Goal: Information Seeking & Learning: Understand process/instructions

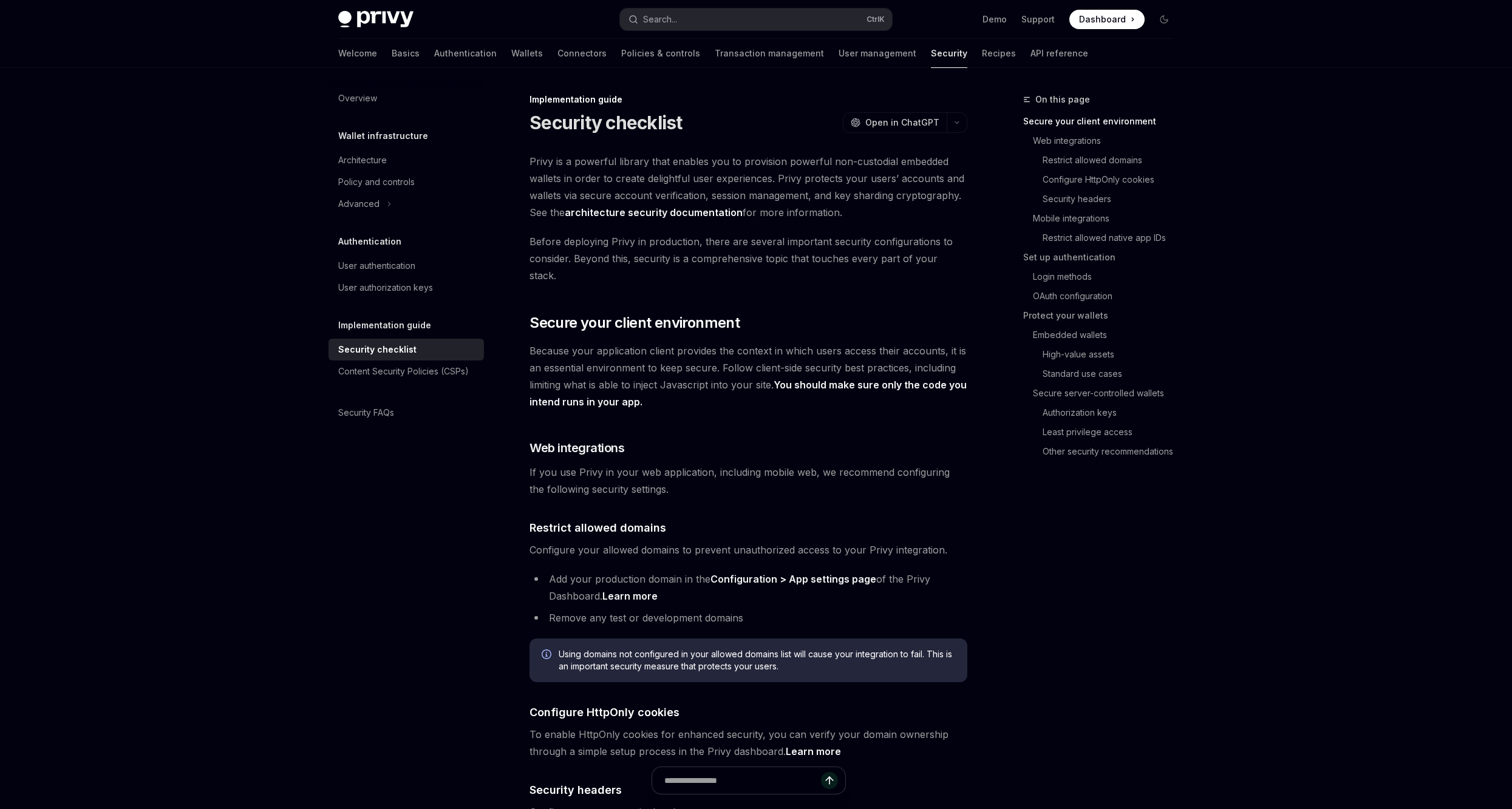
type textarea "*"
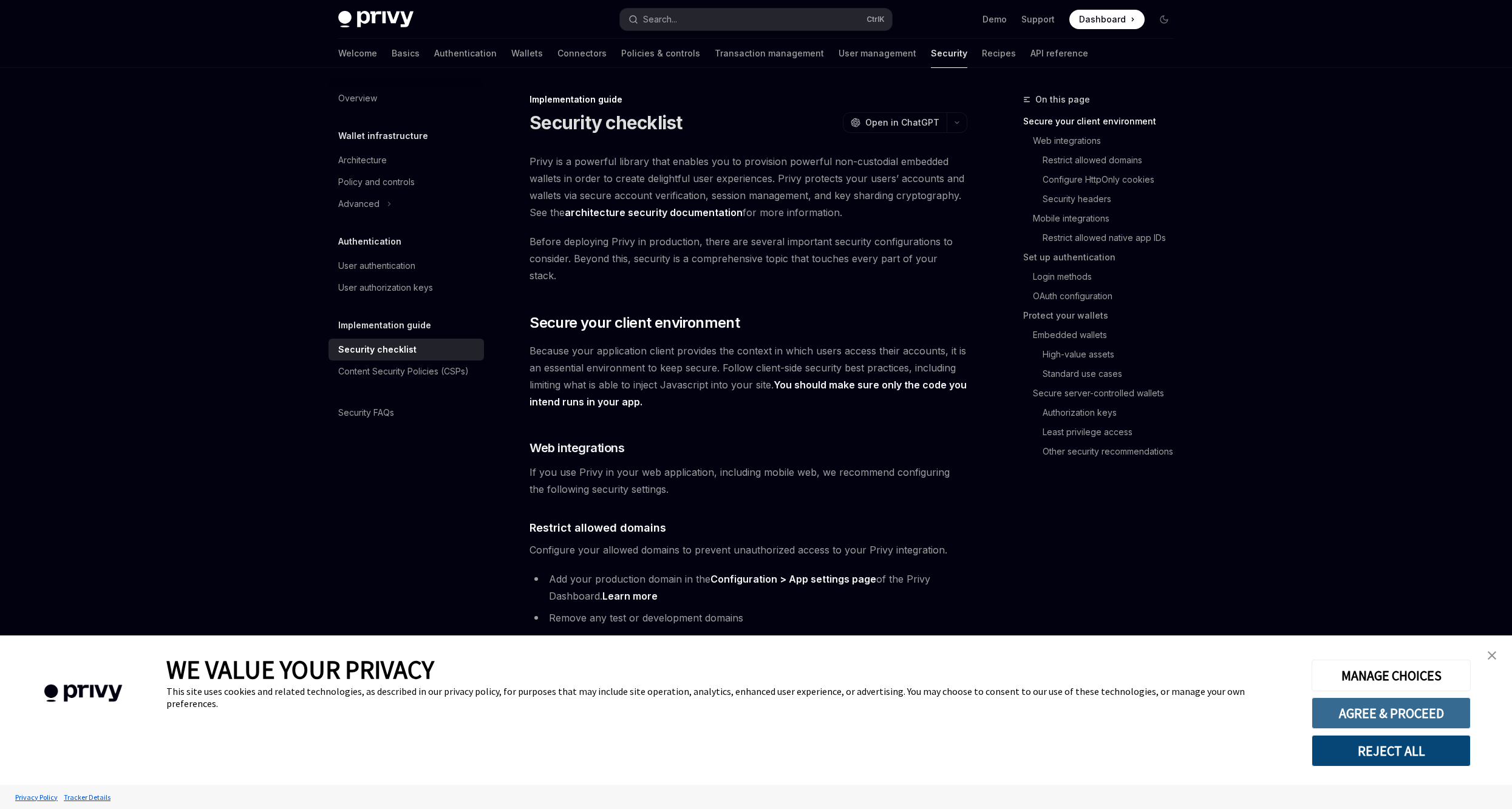
click at [1423, 713] on button "AGREE & PROCEED" at bounding box center [1390, 713] width 159 height 32
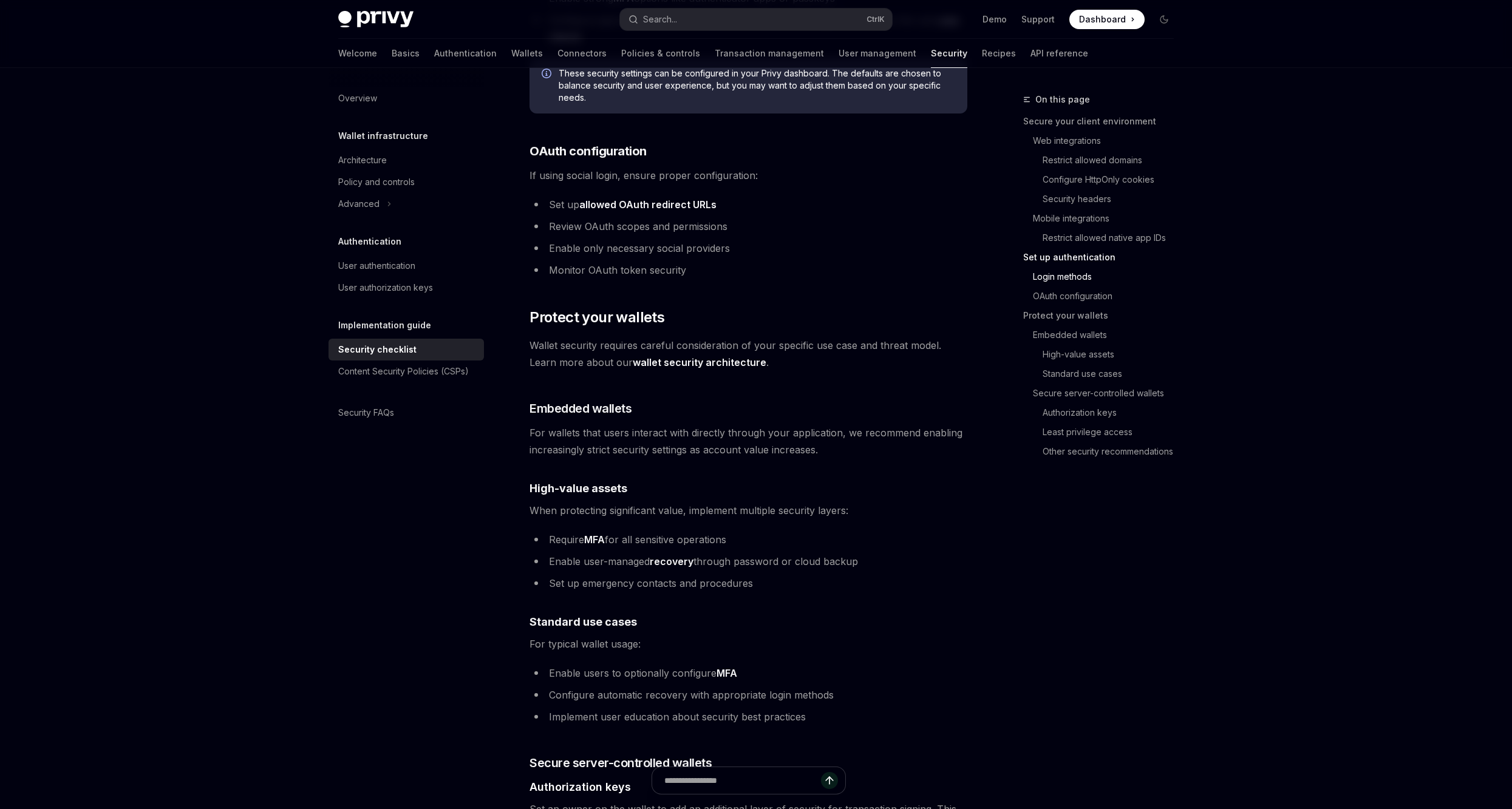
scroll to position [1275, 0]
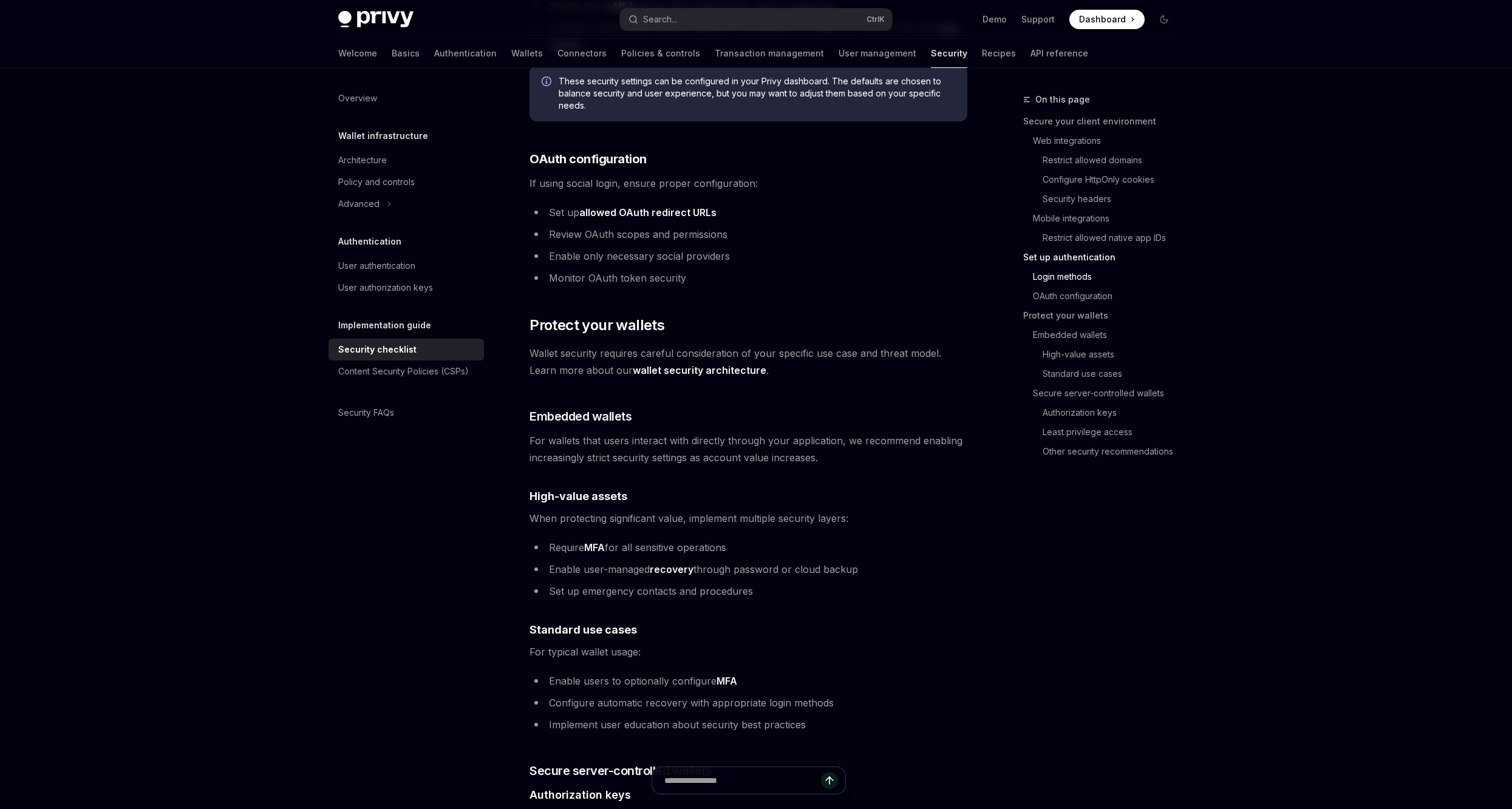
click at [155, 252] on div "Privy Docs home page Search... Ctrl K Demo Support Dashboard Dashboard Search..…" at bounding box center [756, 406] width 1512 height 3363
click at [617, 207] on link "allowed OAuth redirect URLs" at bounding box center [648, 213] width 138 height 13
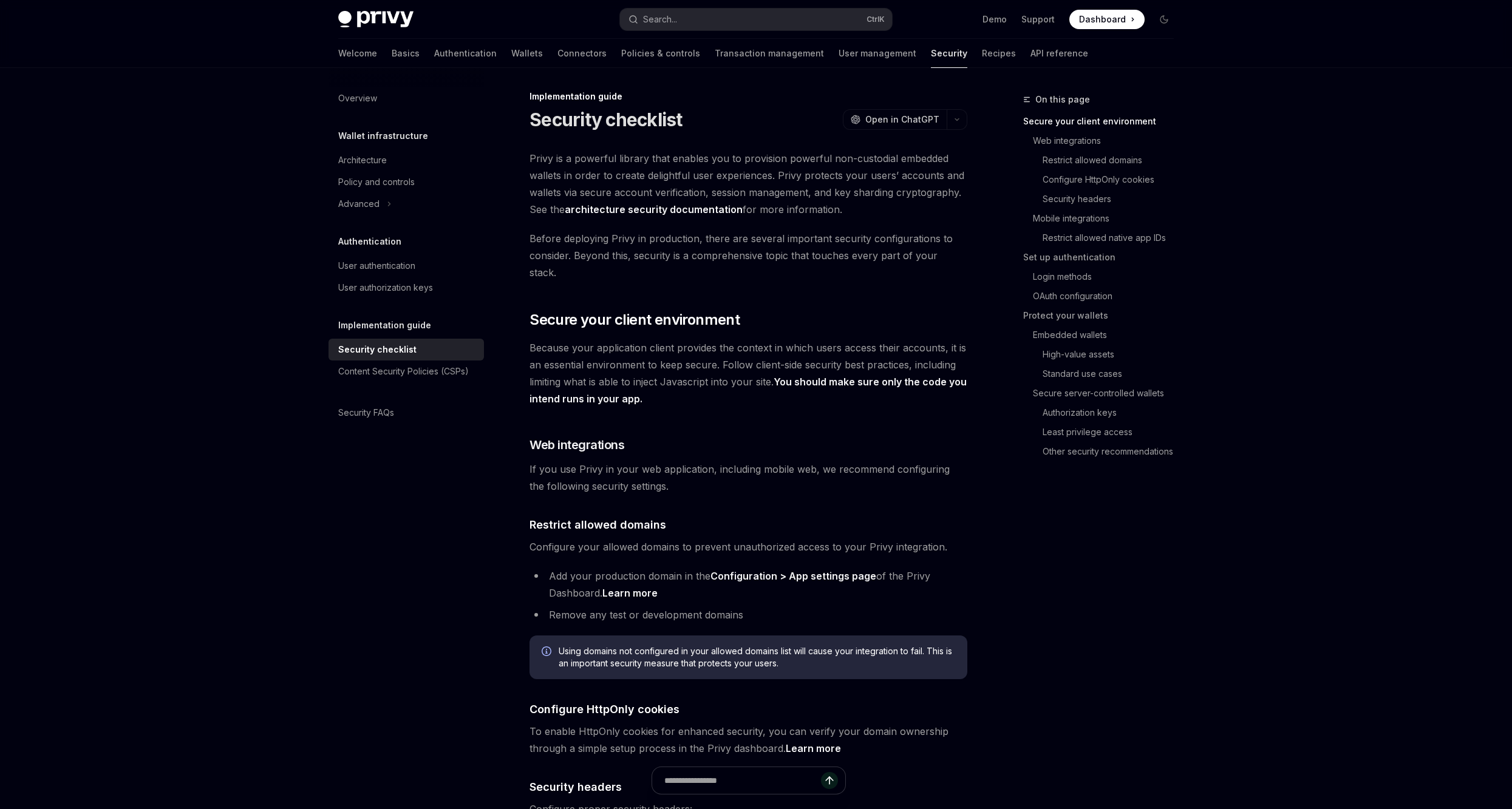
scroll to position [0, 0]
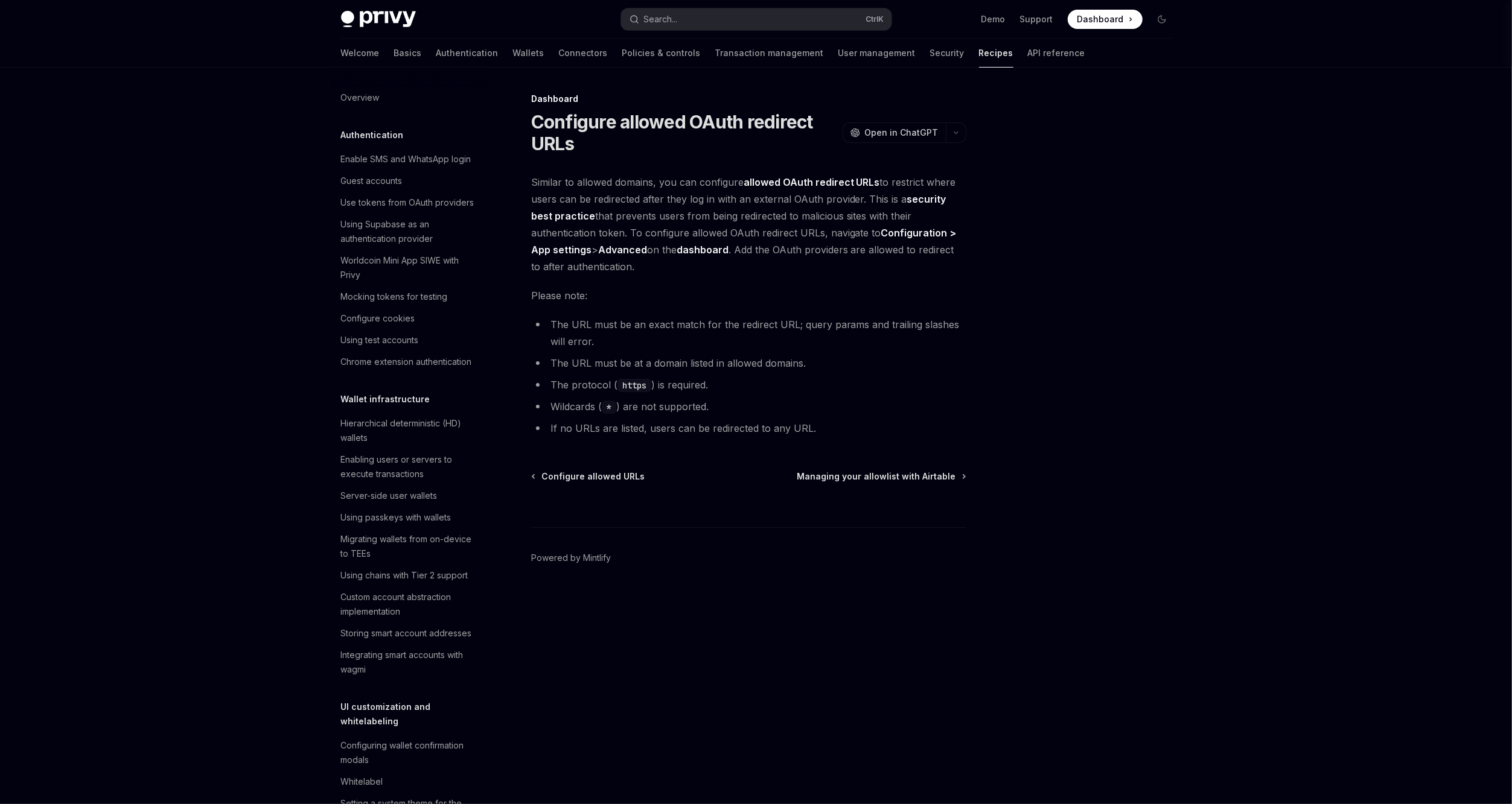
scroll to position [566, 0]
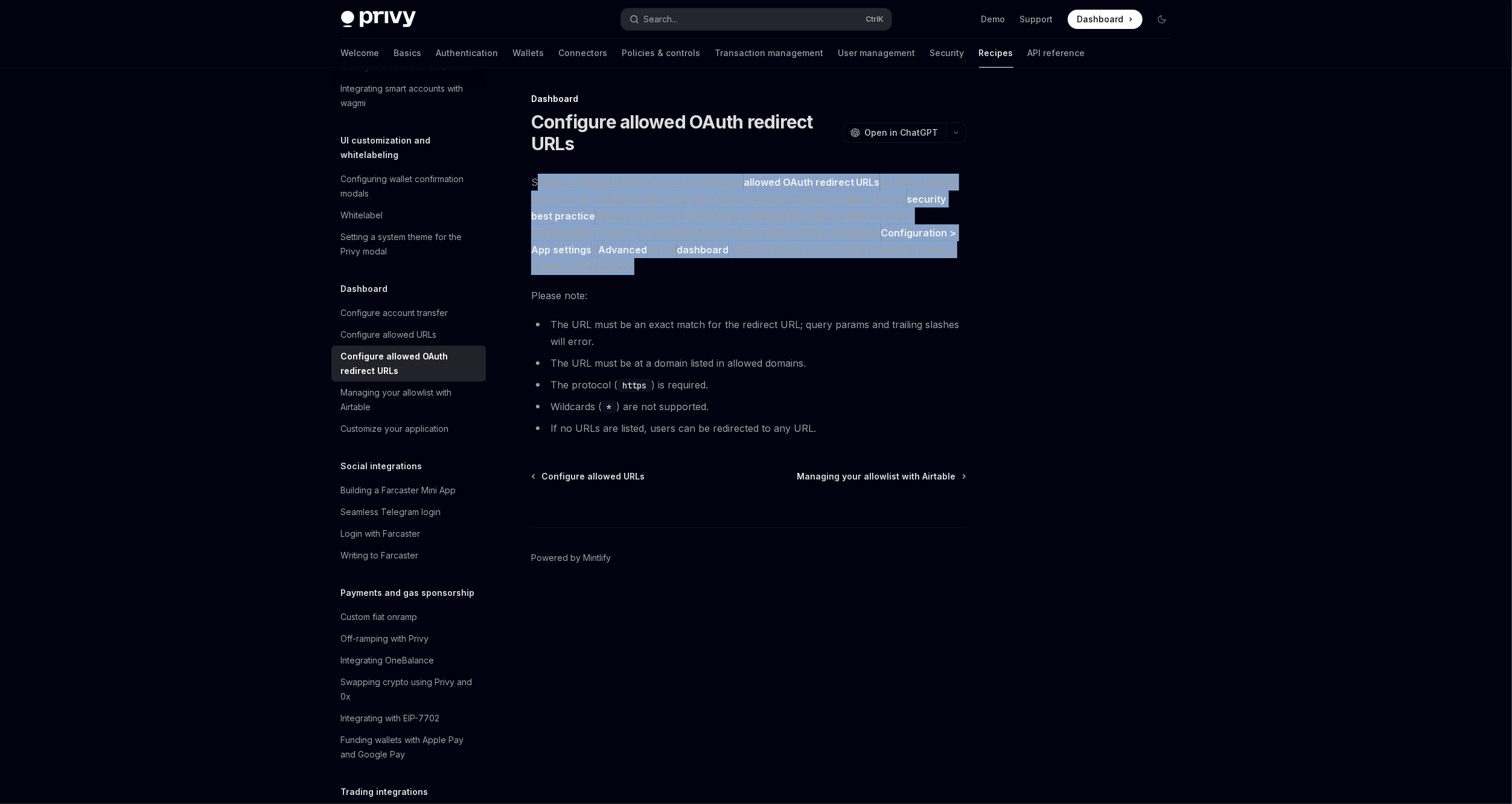
drag, startPoint x: 535, startPoint y: 179, endPoint x: 729, endPoint y: 267, distance: 213.0
click at [729, 267] on span "Similar to allowed domains, you can configure allowed OAuth redirect URLs to re…" at bounding box center [749, 225] width 435 height 101
drag, startPoint x: 729, startPoint y: 267, endPoint x: 669, endPoint y: 268, distance: 60.0
click at [669, 268] on span "Similar to allowed domains, you can configure allowed OAuth redirect URLs to re…" at bounding box center [749, 225] width 435 height 101
click at [652, 272] on span "Similar to allowed domains, you can configure allowed OAuth redirect URLs to re…" at bounding box center [749, 225] width 435 height 101
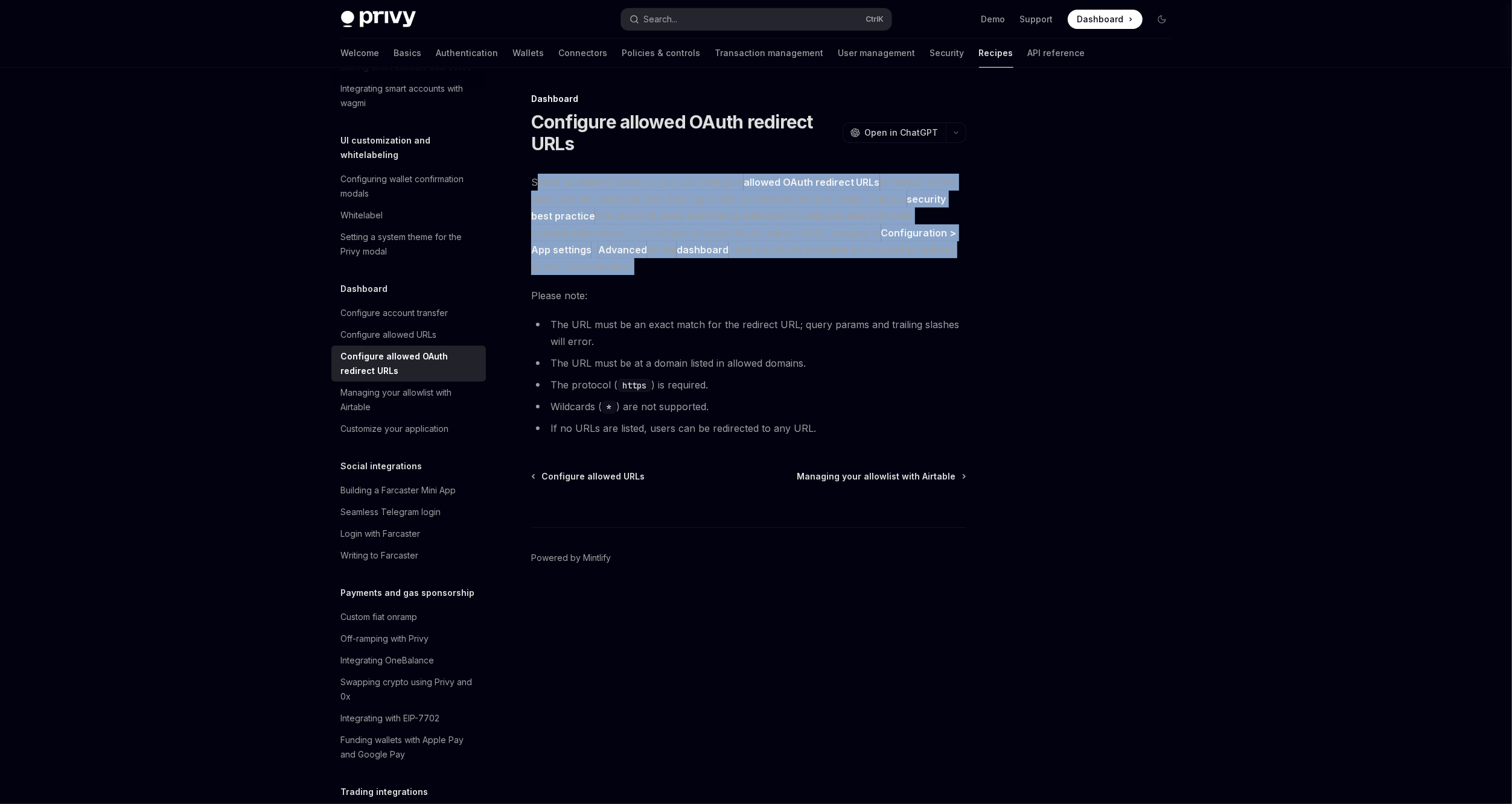
click at [638, 274] on span "Similar to allowed domains, you can configure allowed OAuth redirect URLs to re…" at bounding box center [749, 225] width 435 height 101
drag, startPoint x: 532, startPoint y: 182, endPoint x: 913, endPoint y: 259, distance: 388.7
click at [913, 259] on span "Similar to allowed domains, you can configure allowed OAuth redirect URLs to re…" at bounding box center [749, 225] width 435 height 101
click at [665, 274] on span "Similar to allowed domains, you can configure allowed OAuth redirect URLs to re…" at bounding box center [749, 225] width 435 height 101
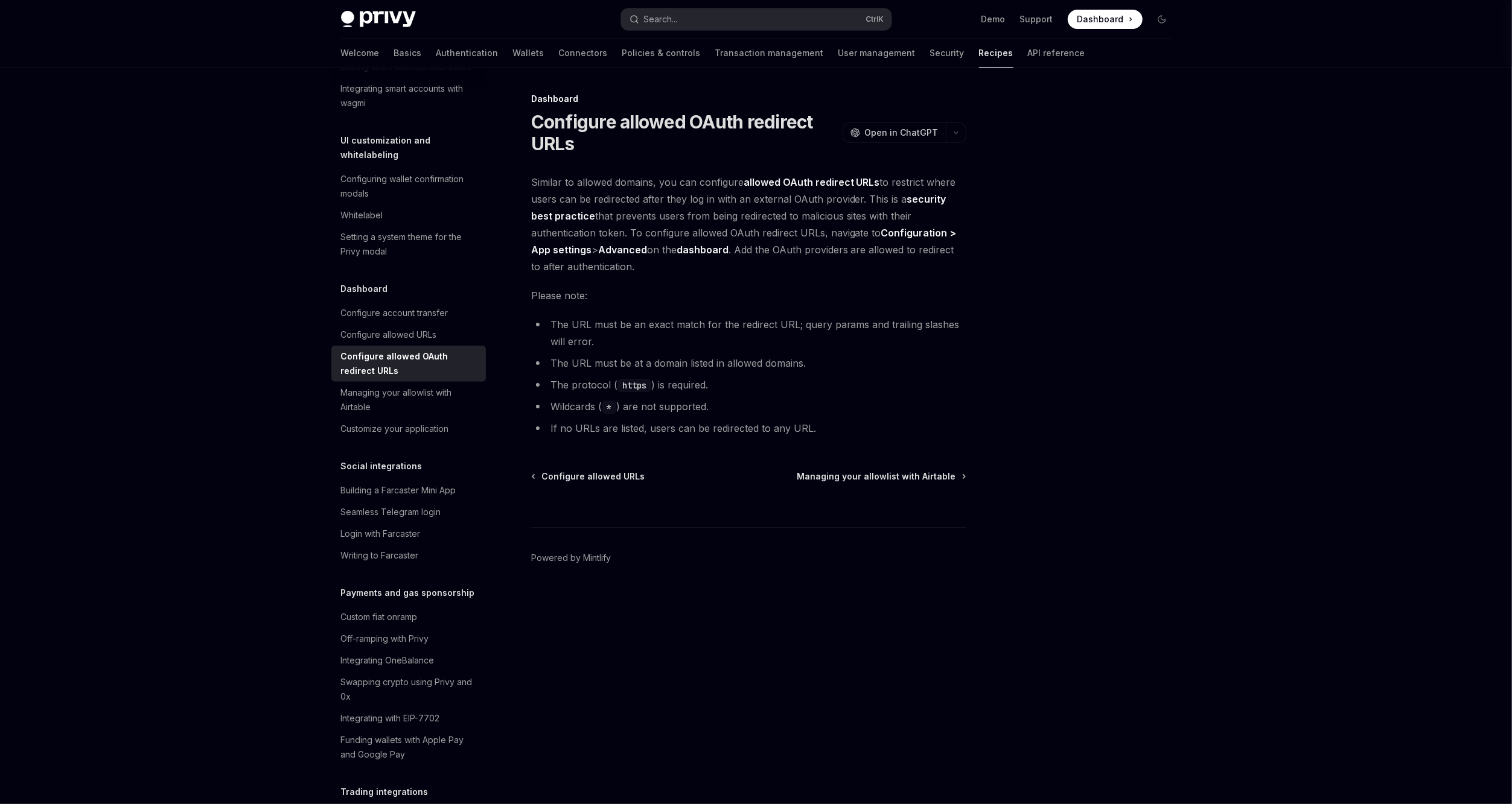
click at [625, 268] on span "Similar to allowed domains, you can configure allowed OAuth redirect URLs to re…" at bounding box center [749, 225] width 435 height 101
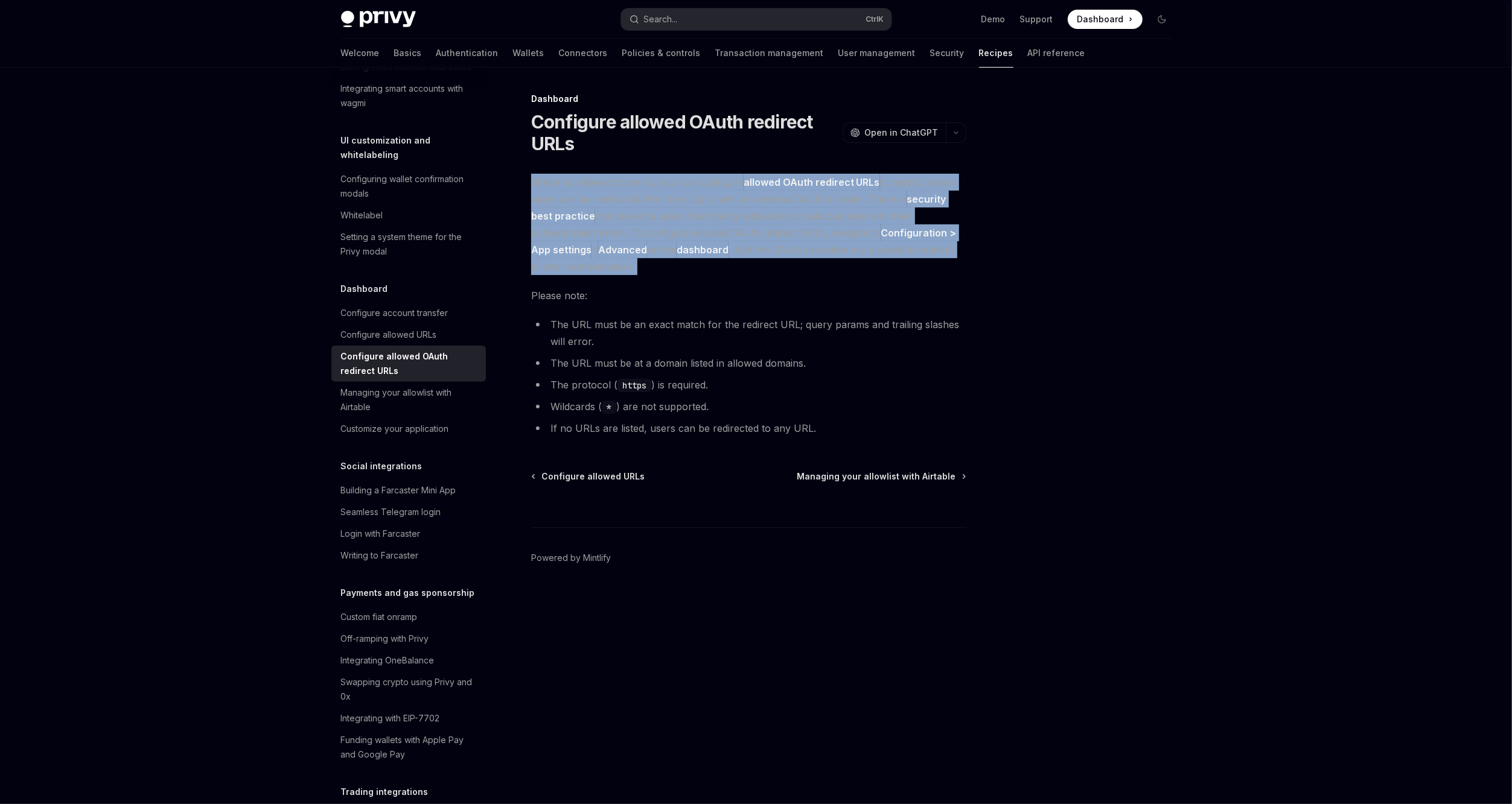
click at [625, 268] on span "Similar to allowed domains, you can configure allowed OAuth redirect URLs to re…" at bounding box center [749, 225] width 435 height 101
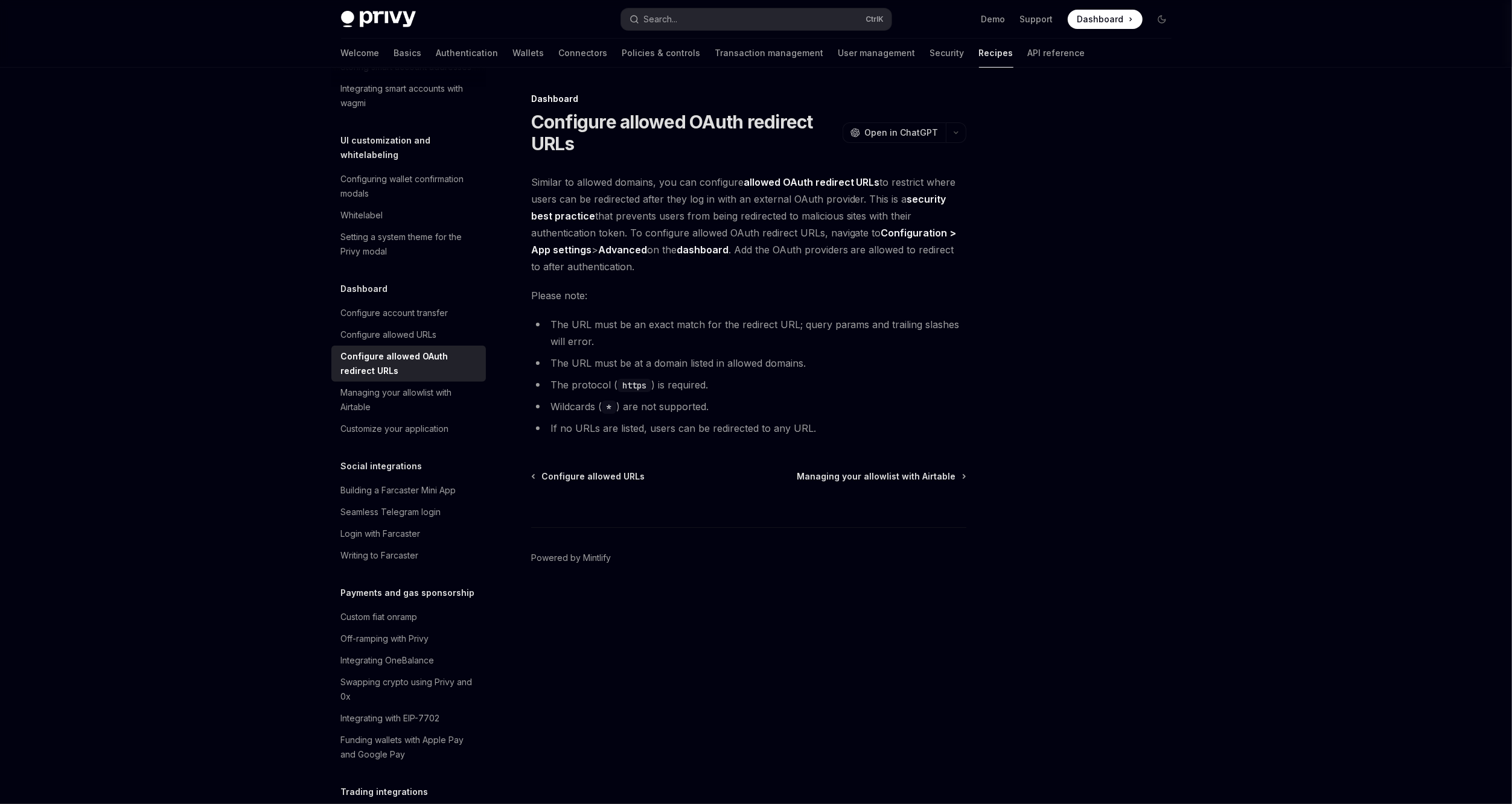
drag, startPoint x: 625, startPoint y: 268, endPoint x: 751, endPoint y: 292, distance: 128.3
click at [751, 292] on span "Please note:" at bounding box center [749, 295] width 435 height 17
click at [878, 131] on span "Open in ChatGPT" at bounding box center [902, 132] width 74 height 12
